Goal: Information Seeking & Learning: Check status

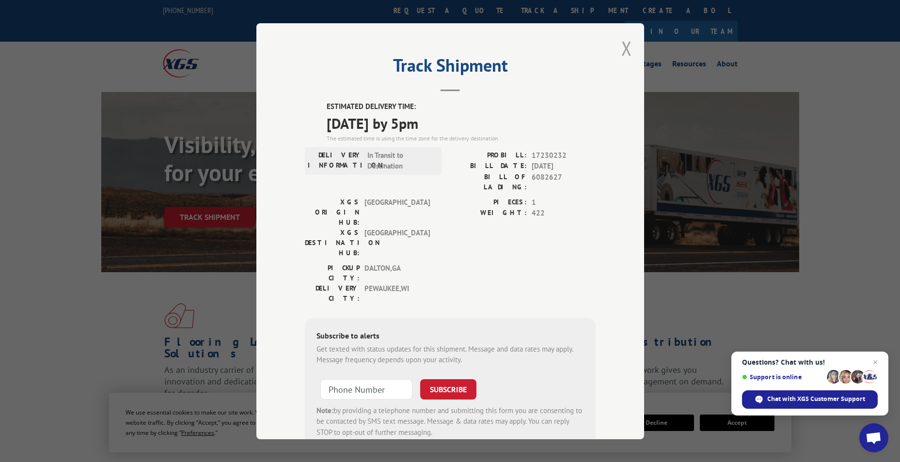
click at [627, 47] on button "Close modal" at bounding box center [626, 48] width 11 height 26
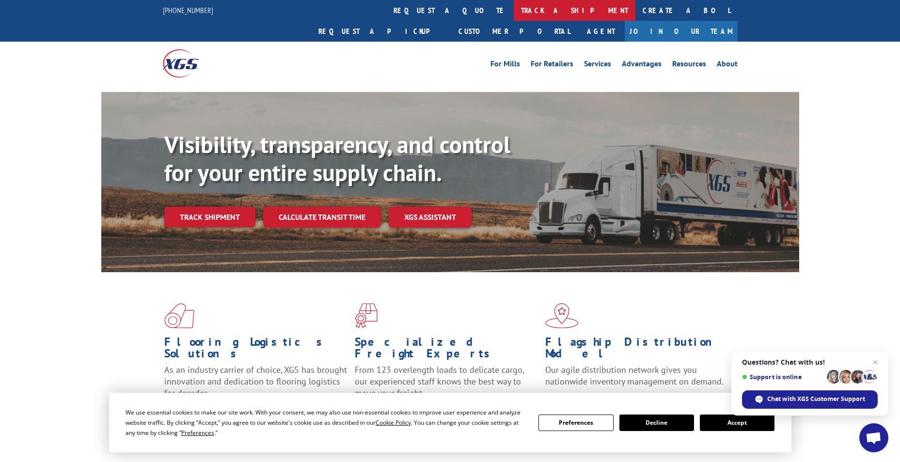
click at [514, 8] on link "track a shipment" at bounding box center [575, 10] width 122 height 21
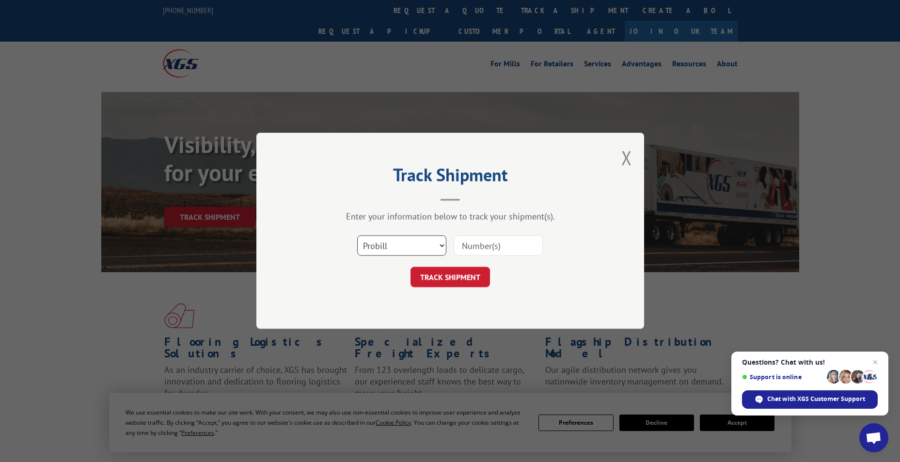
click at [404, 249] on select "Select category... Probill BOL PO" at bounding box center [401, 246] width 89 height 20
select select "bol"
click at [357, 236] on select "Select category... Probill BOL PO" at bounding box center [401, 246] width 89 height 20
paste input "6083166"
type input "6083166"
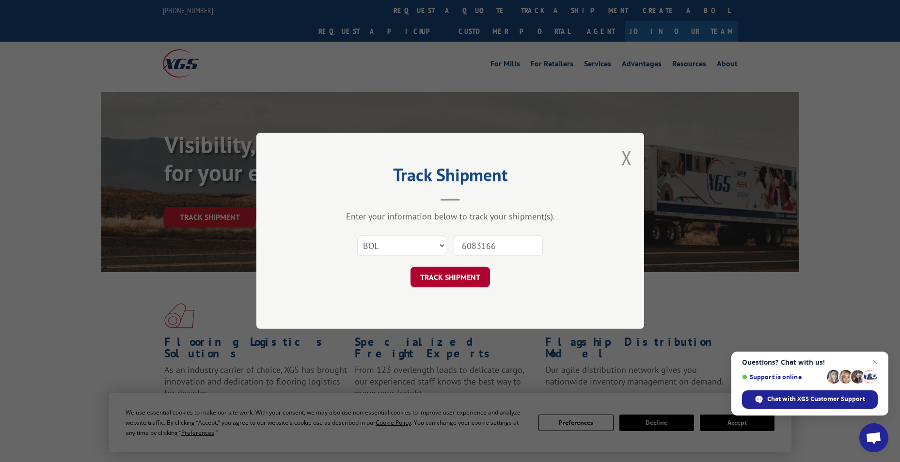
click at [445, 277] on button "TRACK SHIPMENT" at bounding box center [450, 278] width 79 height 20
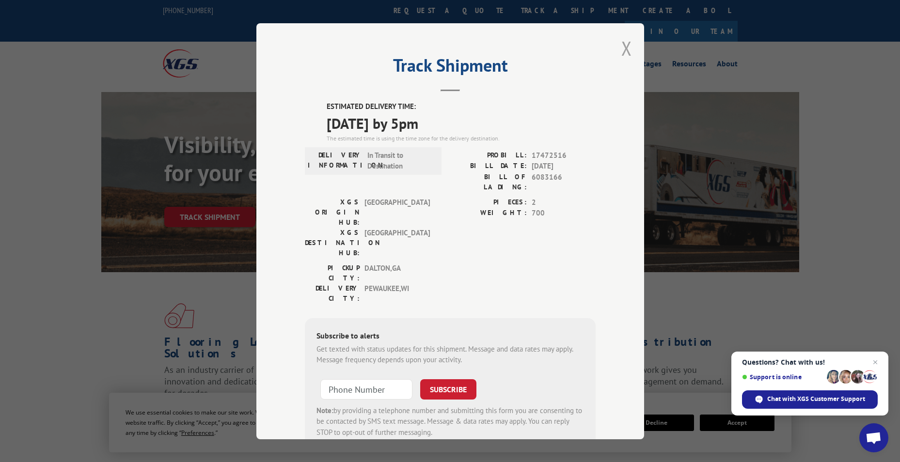
click at [623, 49] on button "Close modal" at bounding box center [626, 48] width 11 height 26
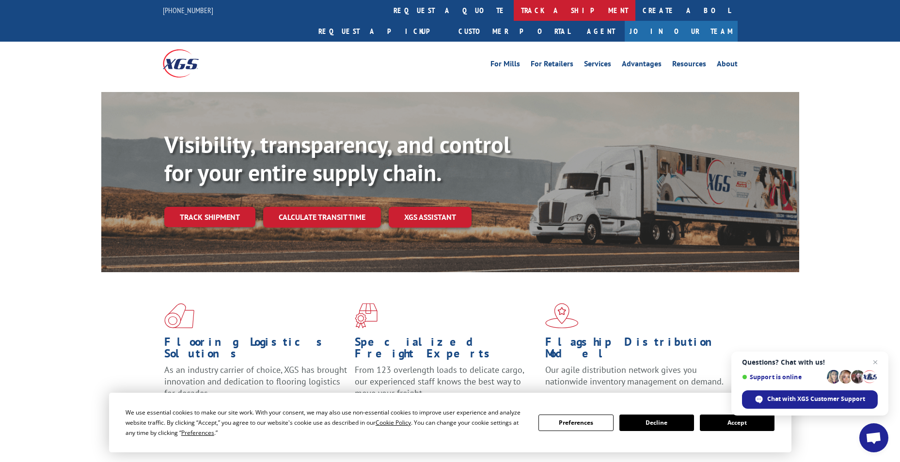
click at [514, 8] on link "track a shipment" at bounding box center [575, 10] width 122 height 21
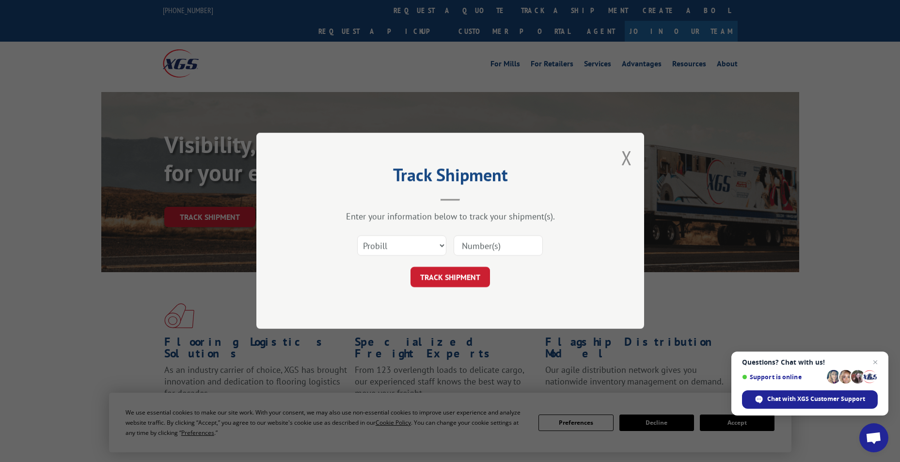
click at [414, 233] on div "Select category... Probill BOL PO" at bounding box center [450, 246] width 291 height 32
click at [408, 246] on select "Select category... Probill BOL PO" at bounding box center [401, 246] width 89 height 20
select select "bol"
click at [357, 236] on select "Select category... Probill BOL PO" at bounding box center [401, 246] width 89 height 20
paste input "6773559"
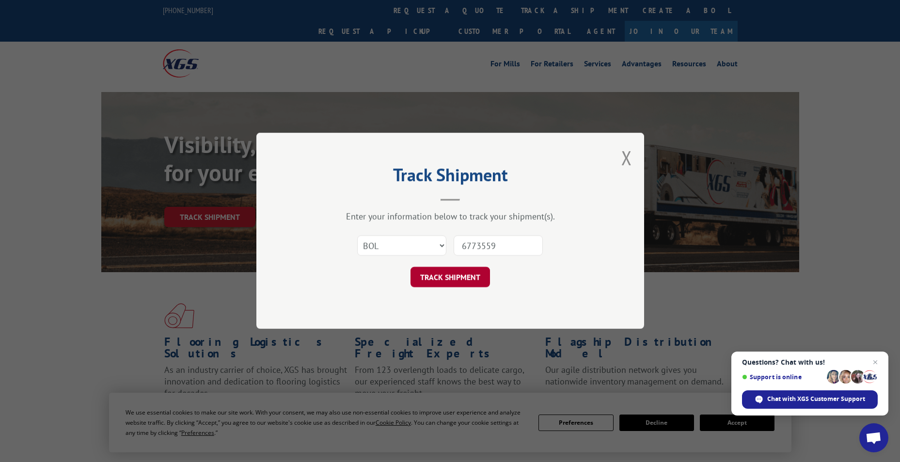
type input "6773559"
click at [455, 276] on button "TRACK SHIPMENT" at bounding box center [450, 278] width 79 height 20
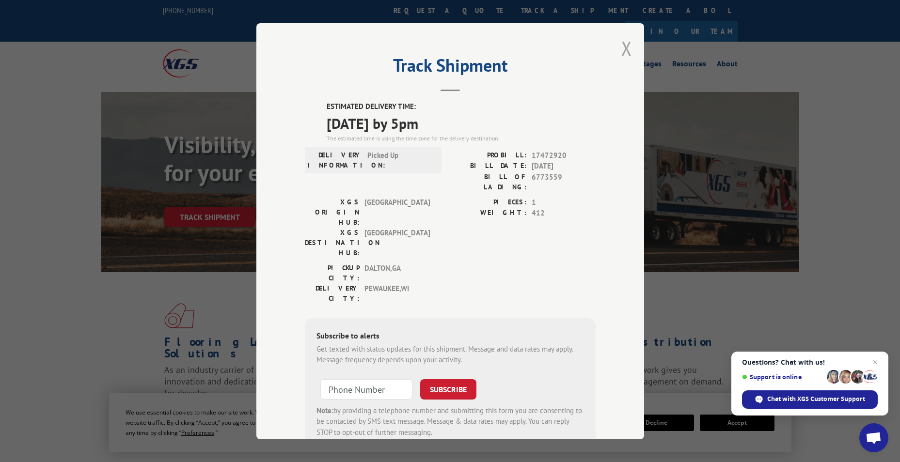
click at [621, 47] on button "Close modal" at bounding box center [626, 48] width 11 height 26
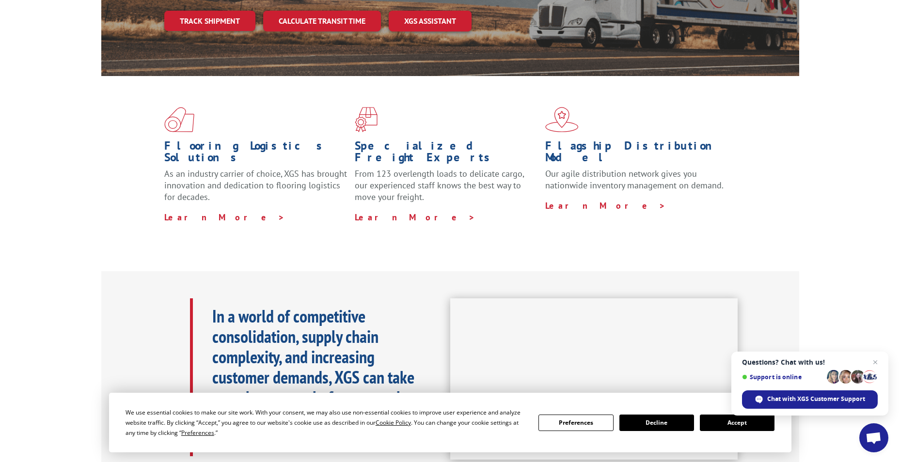
scroll to position [97, 0]
